Goal: Communication & Community: Answer question/provide support

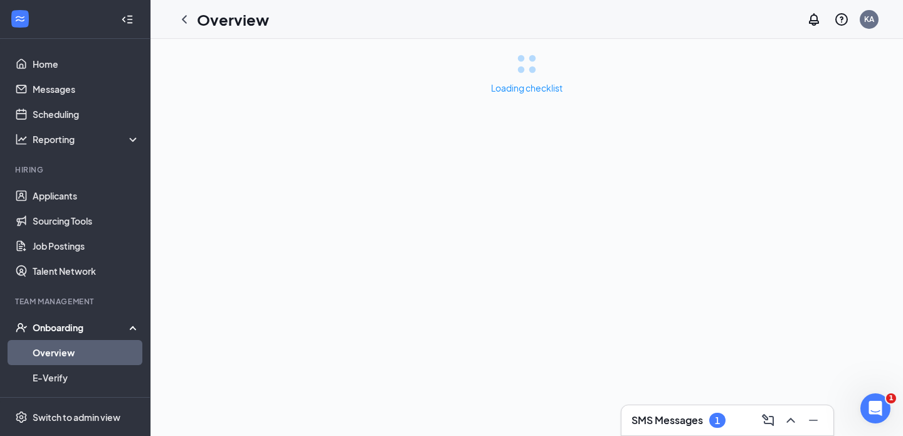
click at [642, 422] on h3 "SMS Messages" at bounding box center [668, 420] width 72 height 14
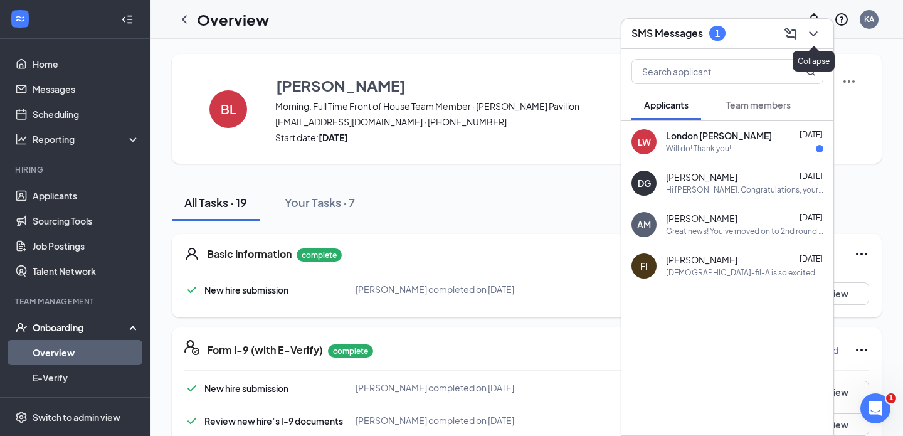
click at [818, 39] on icon "ChevronDown" at bounding box center [813, 33] width 15 height 15
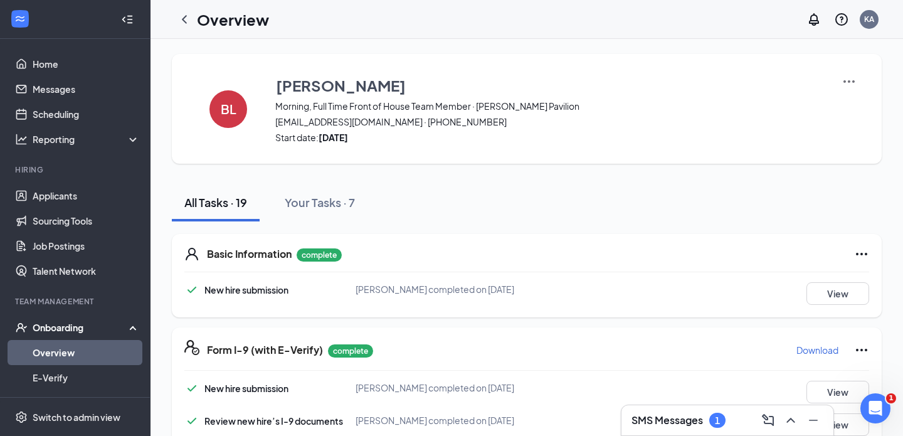
click at [43, 353] on link "Overview" at bounding box center [86, 352] width 107 height 25
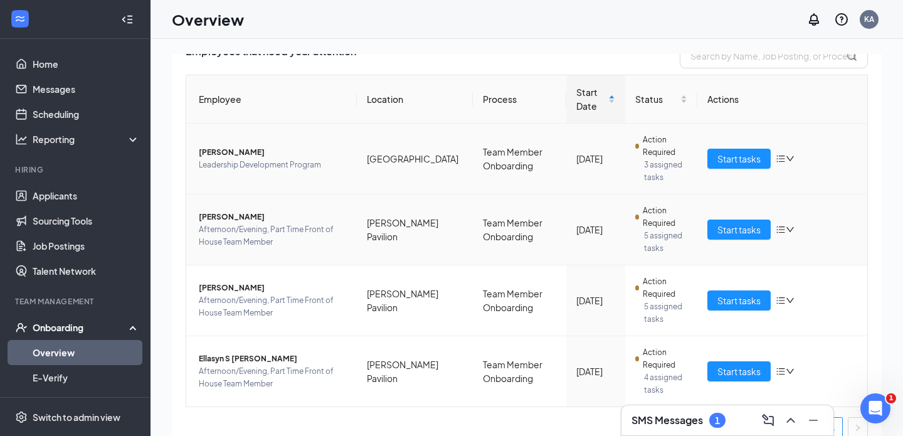
scroll to position [107, 0]
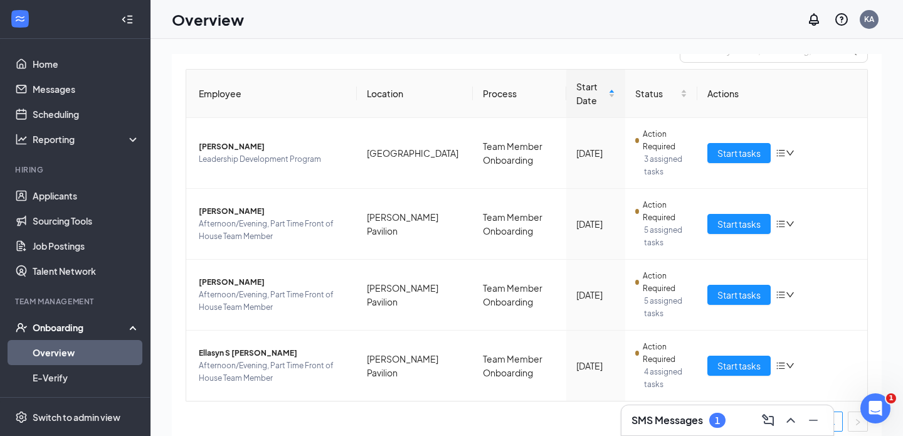
click at [687, 425] on h3 "SMS Messages" at bounding box center [668, 420] width 72 height 14
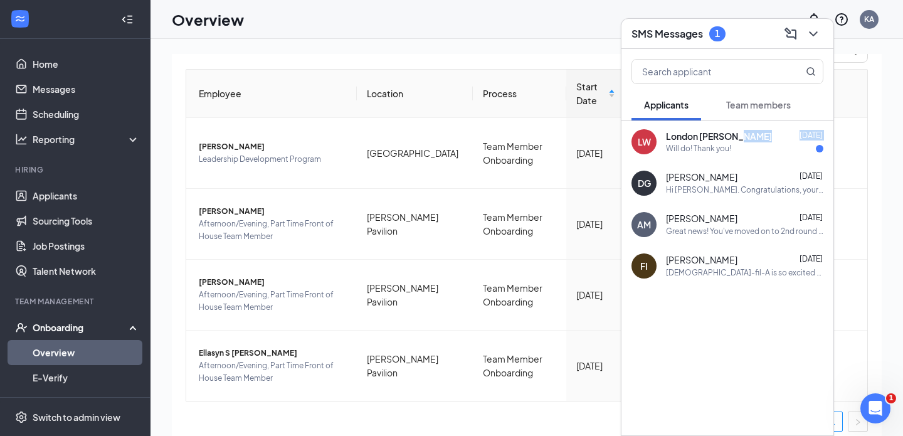
click at [705, 142] on div "[PERSON_NAME] [DATE] Will do! Thank you!" at bounding box center [744, 142] width 157 height 24
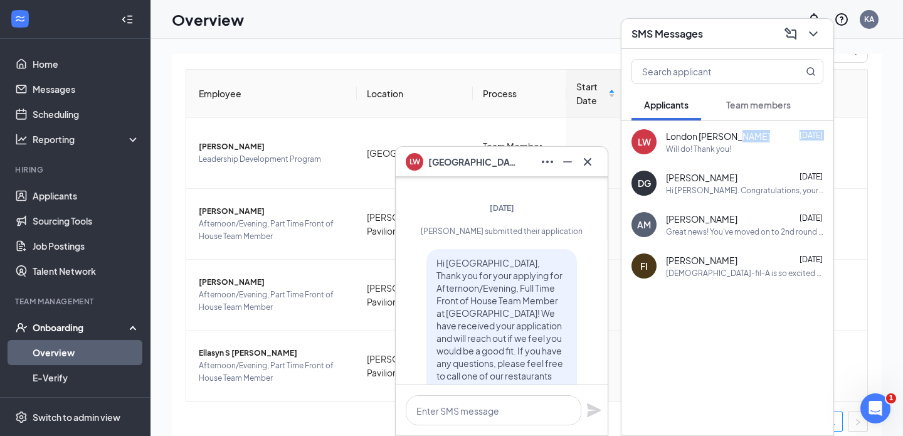
scroll to position [0, 0]
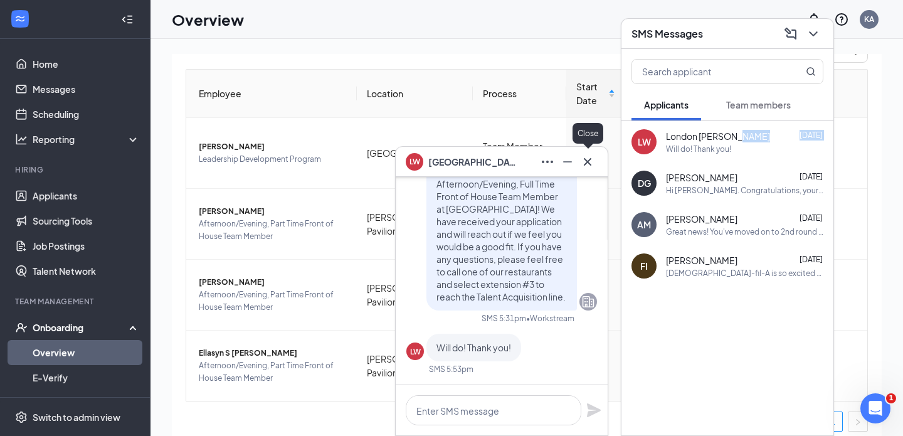
click at [587, 167] on icon "Cross" at bounding box center [587, 161] width 15 height 15
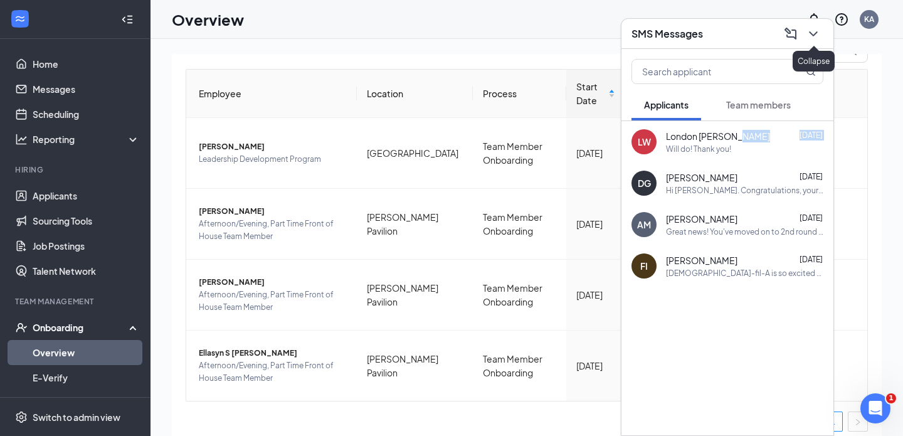
click at [816, 31] on icon "ChevronDown" at bounding box center [813, 33] width 15 height 15
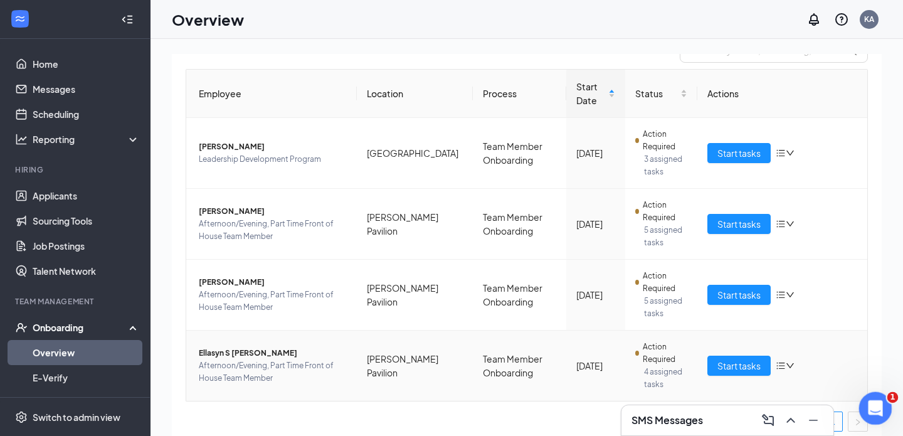
click at [871, 415] on div "Open Intercom Messenger" at bounding box center [873, 406] width 41 height 41
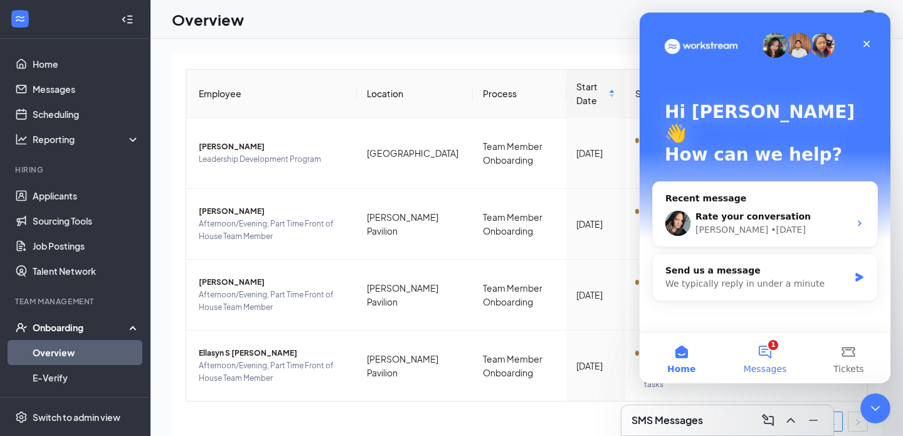
click at [766, 351] on button "1 Messages" at bounding box center [764, 358] width 83 height 50
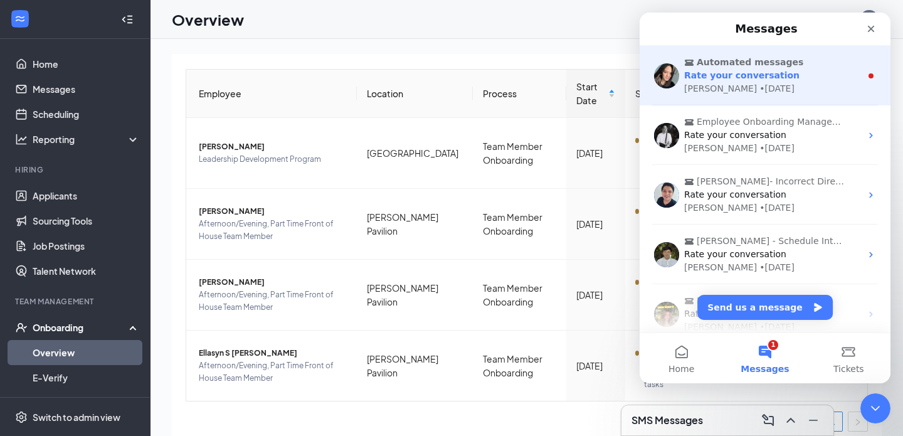
click at [705, 81] on div "Rate your conversation" at bounding box center [772, 75] width 177 height 13
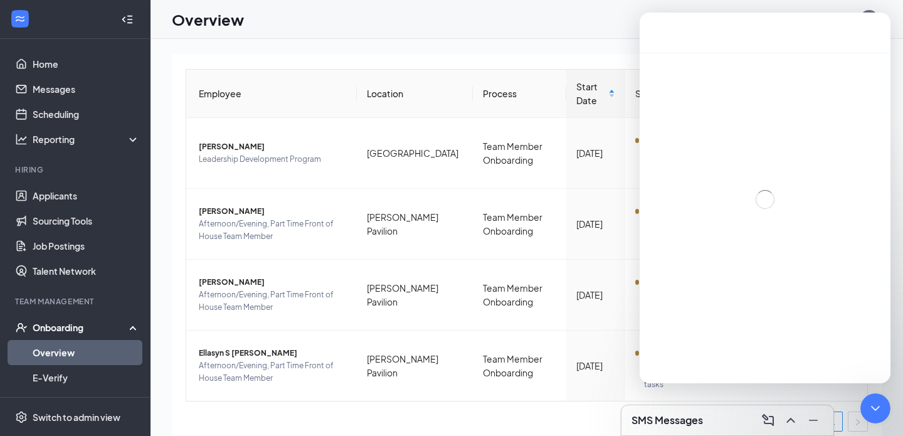
scroll to position [61, 0]
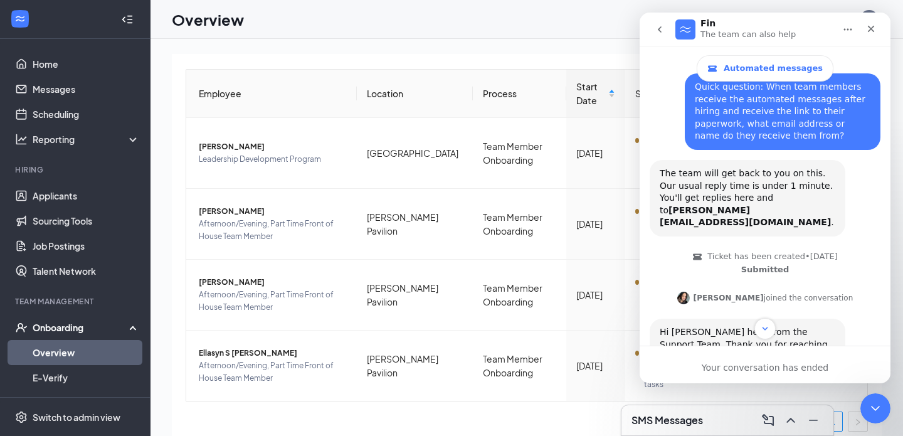
click at [875, 35] on div "Close" at bounding box center [871, 29] width 23 height 23
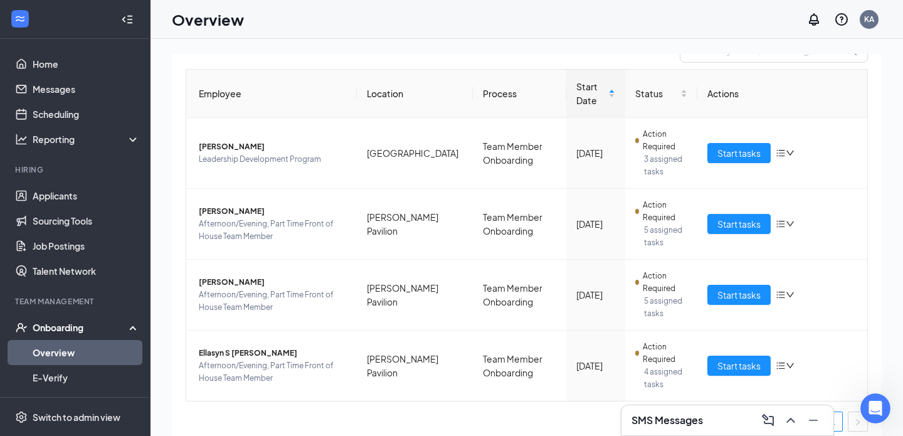
scroll to position [2, 0]
click at [614, 21] on div "Overview KA" at bounding box center [527, 19] width 753 height 39
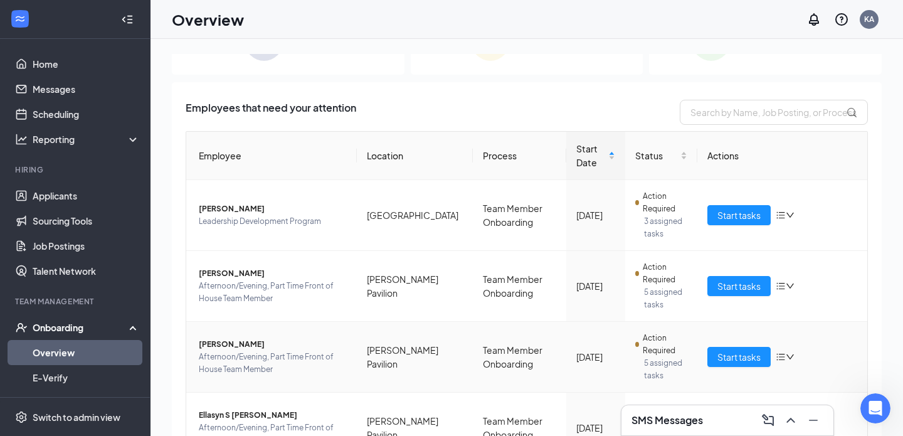
scroll to position [0, 0]
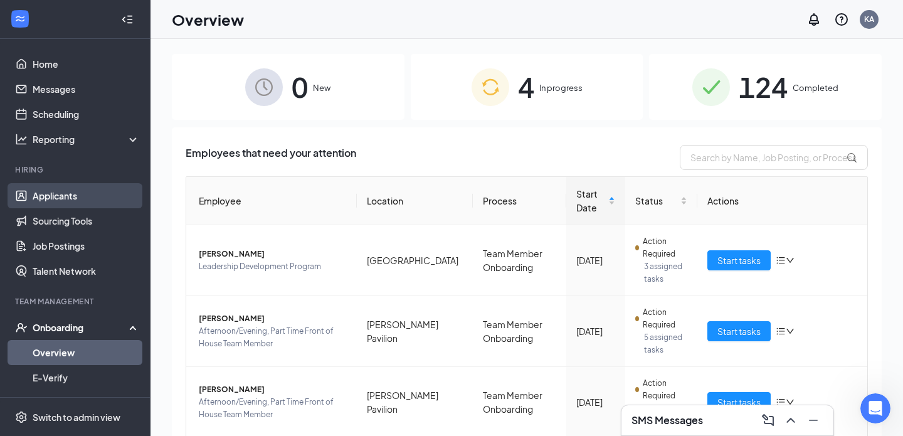
click at [63, 198] on link "Applicants" at bounding box center [86, 195] width 107 height 25
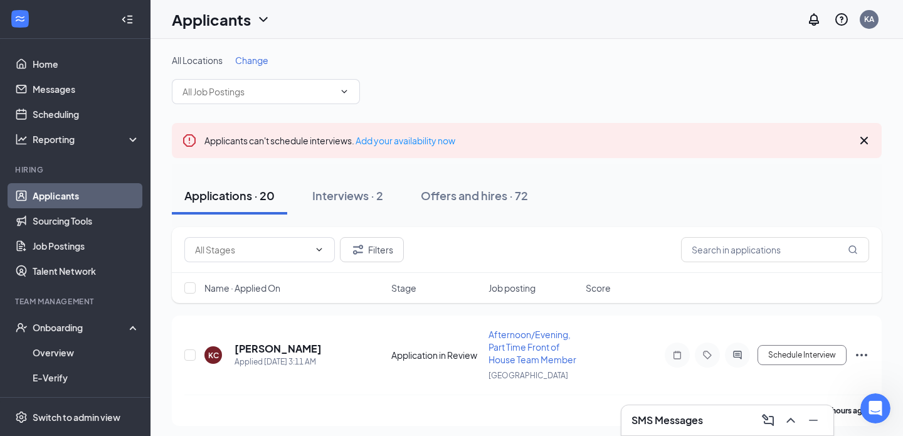
click at [865, 139] on icon "Cross" at bounding box center [865, 141] width 8 height 8
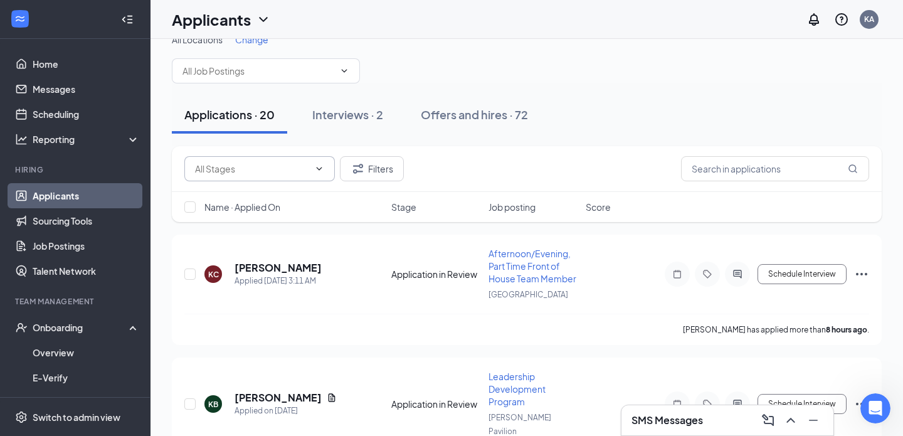
scroll to position [21, 0]
